Goal: Find specific fact: Find specific fact

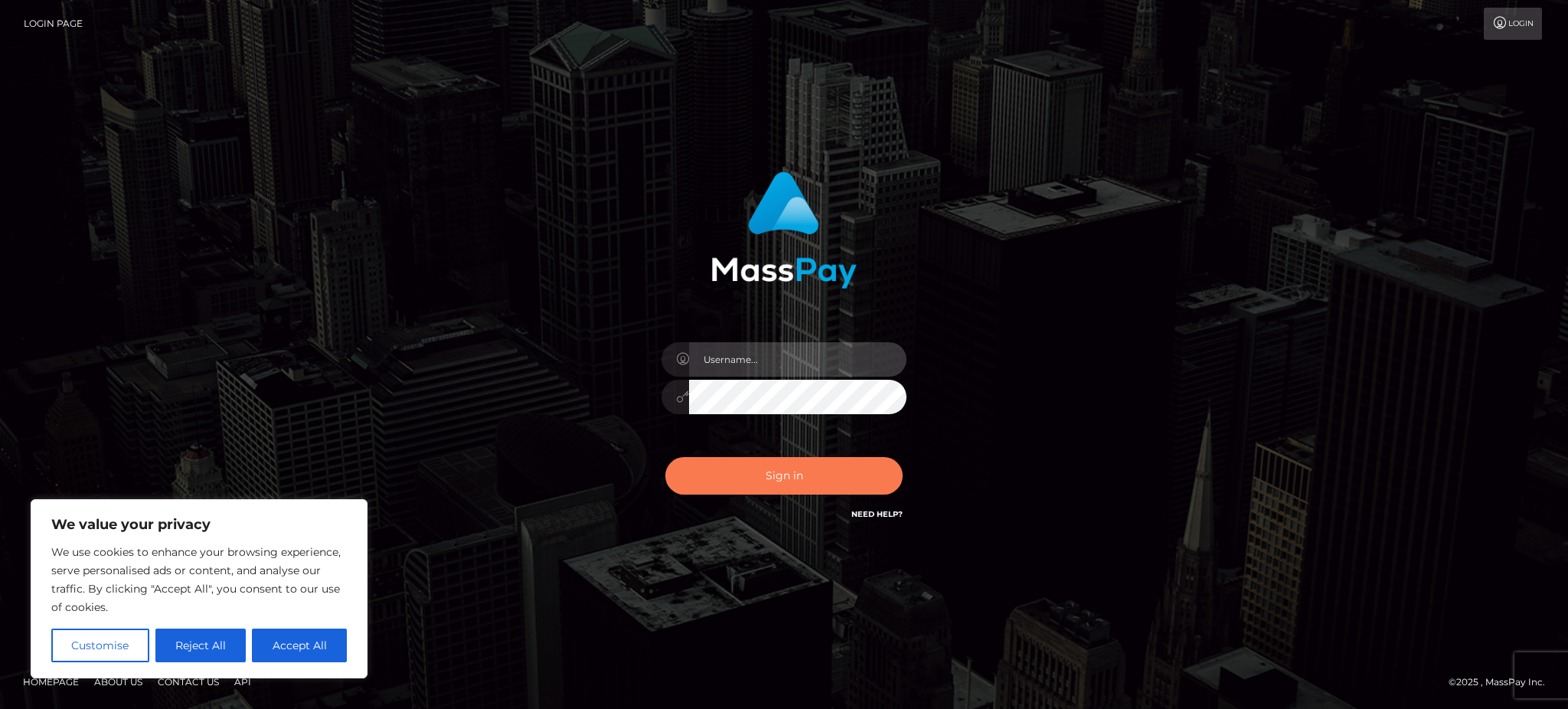
type input "Gaizelle"
click at [708, 459] on button "Sign in" at bounding box center [784, 476] width 237 height 37
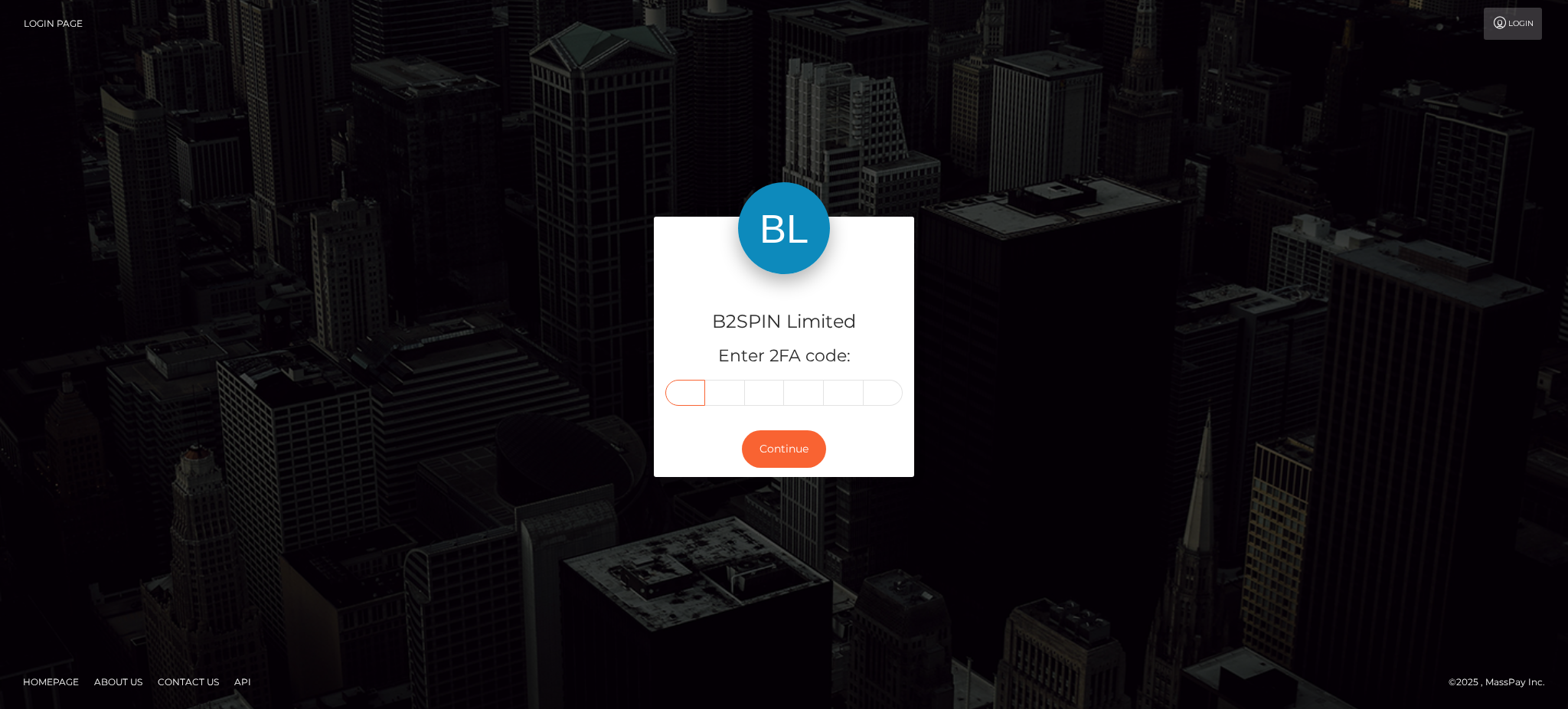
click at [695, 393] on input "text" at bounding box center [685, 393] width 40 height 26
type input "3"
type input "7"
type input "9"
type input "5"
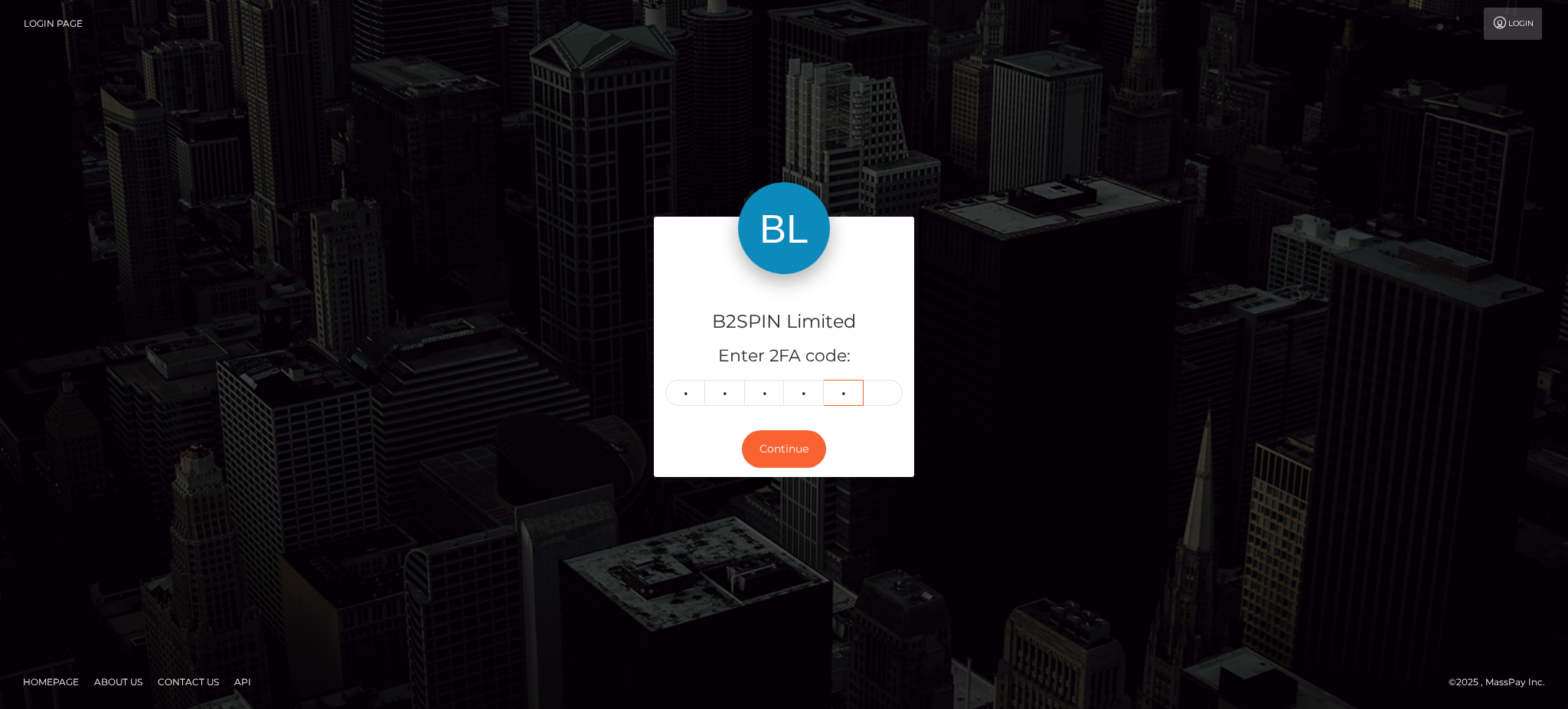
type input "8"
type input "3"
type input "7"
type input "9"
type input "4"
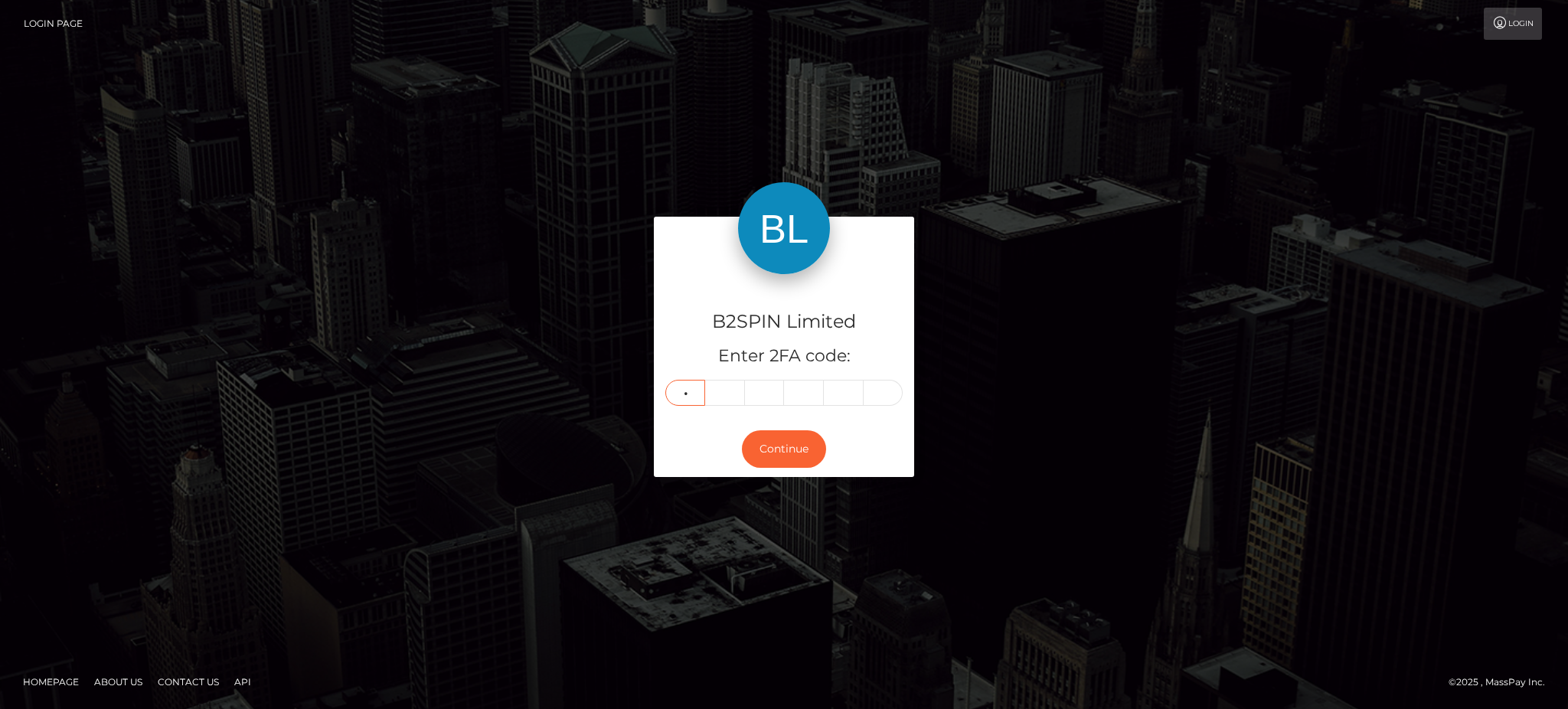
type input "8"
type input "2"
type input "4"
type input "7"
type input "2"
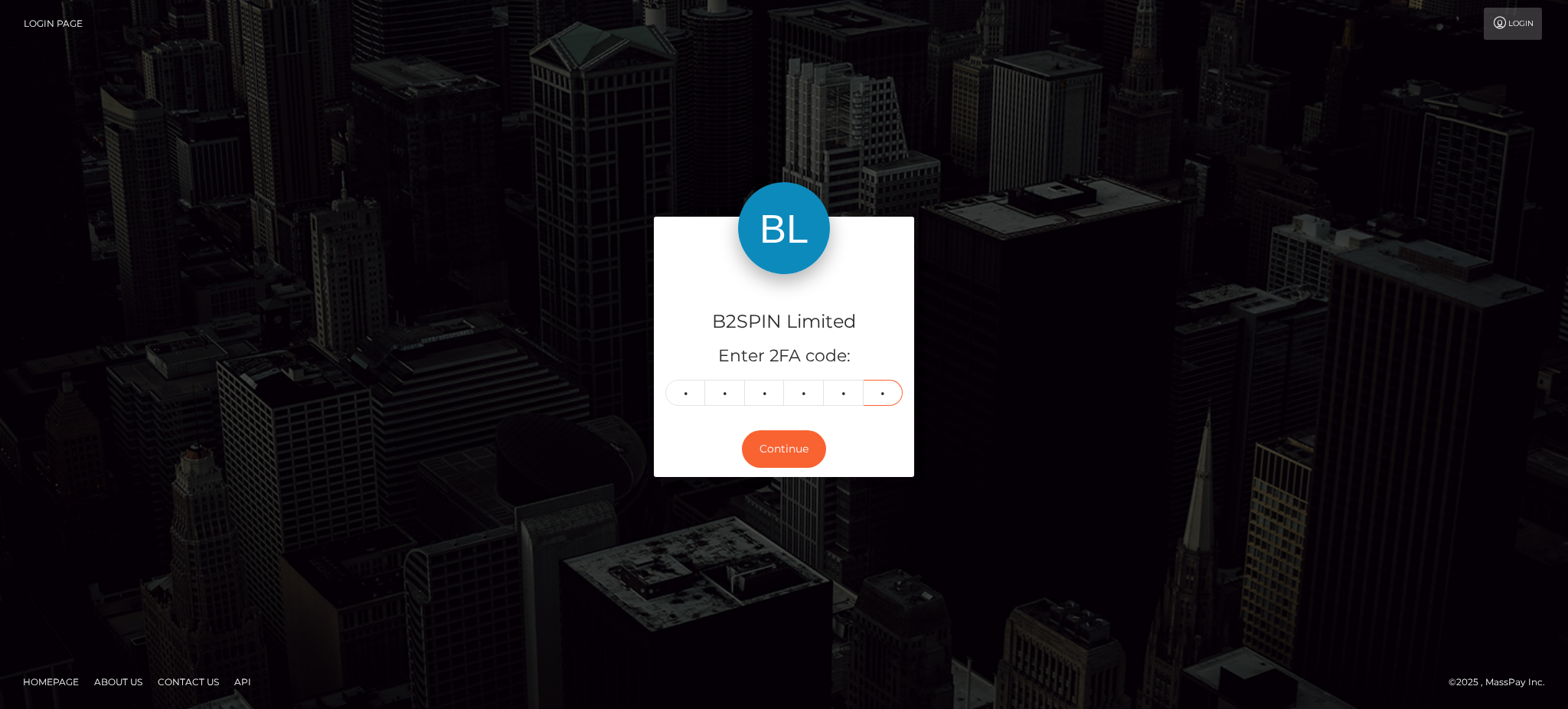
type input "9"
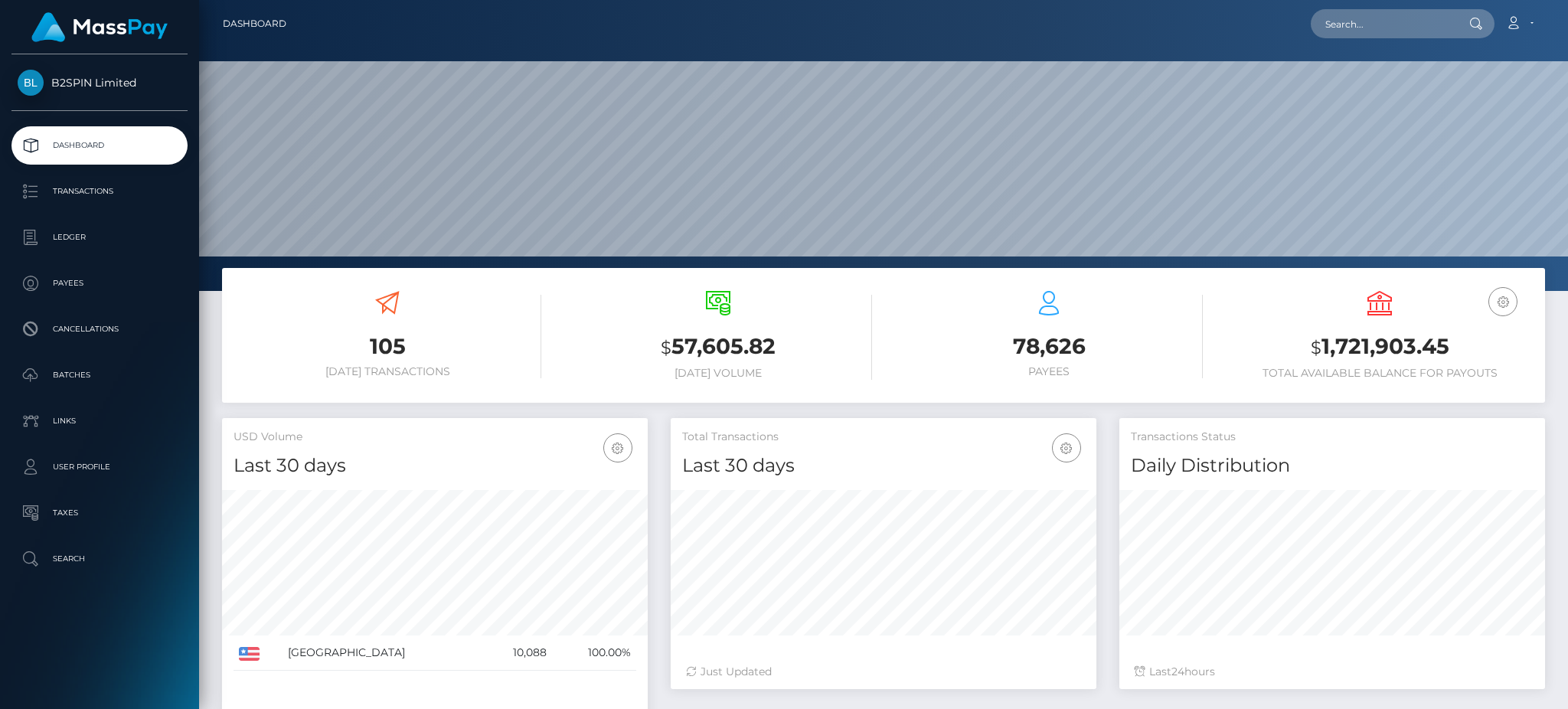
scroll to position [272, 425]
click at [1418, 9] on input "text" at bounding box center [1383, 24] width 144 height 29
paste input "3ccd74d9-53ec-4c2b-b48c-58d2fe957ecf"
click at [1392, 22] on input "3ccd74d9-53ec-4c2b-b48c-58d2fe957ecf" at bounding box center [1383, 24] width 144 height 29
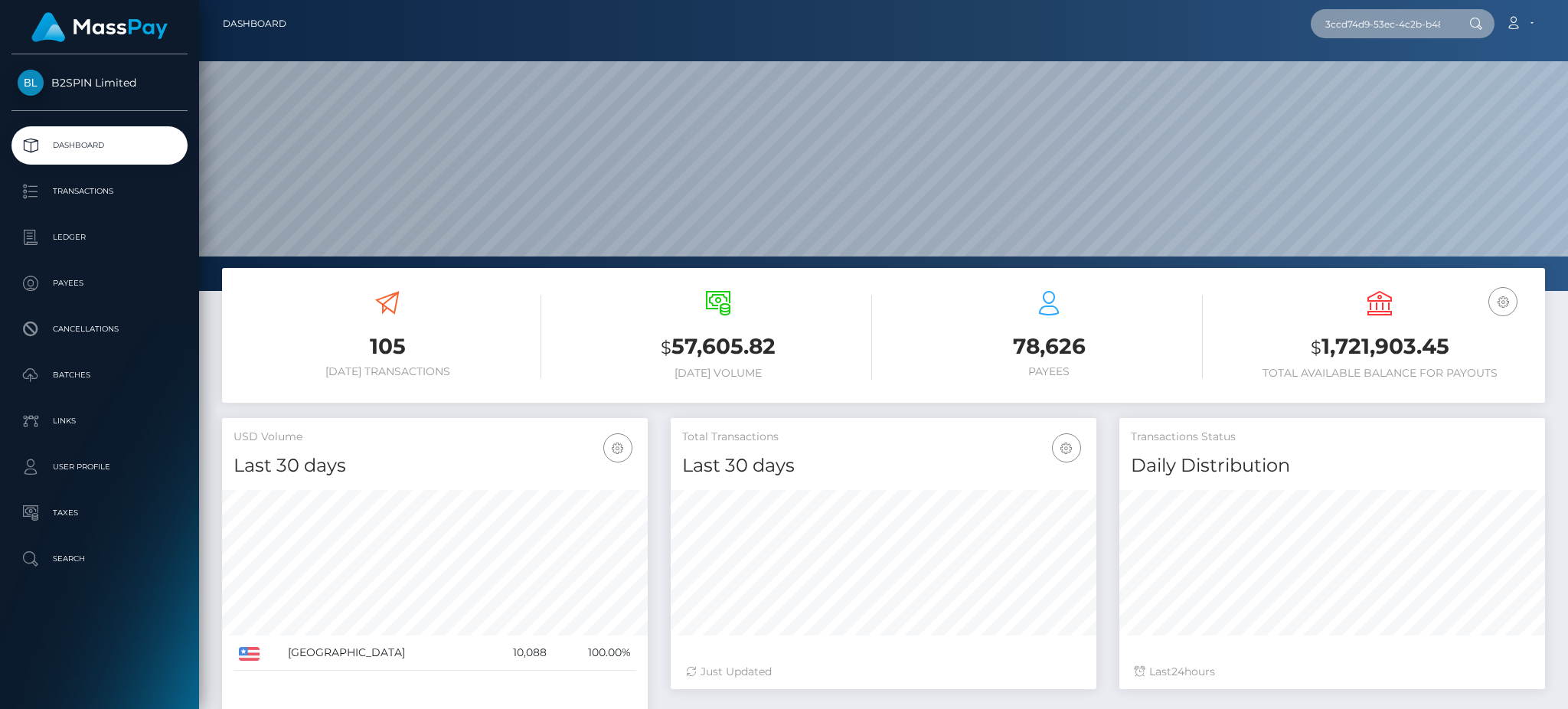
click at [1392, 22] on input "3ccd74d9-53ec-4c2b-b48c-58d2fe957ecf" at bounding box center [1383, 24] width 144 height 29
paste input "1815178703"
type input "1815178703"
